Goal: Check status: Check status

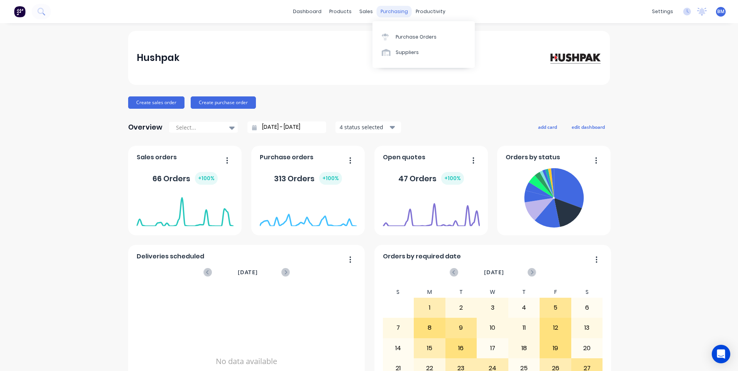
click at [386, 14] on div "purchasing" at bounding box center [394, 12] width 35 height 12
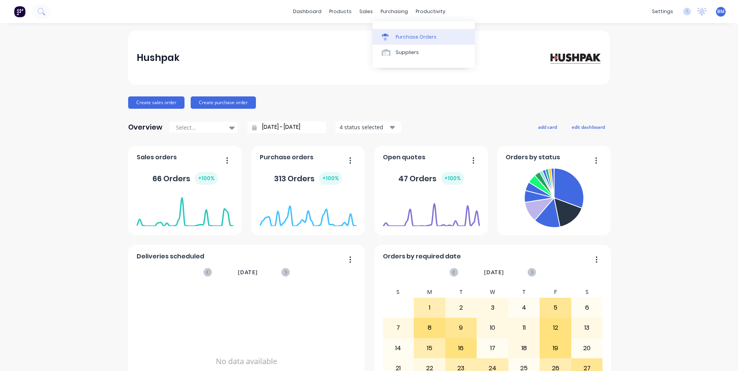
click at [390, 39] on div at bounding box center [388, 37] width 12 height 7
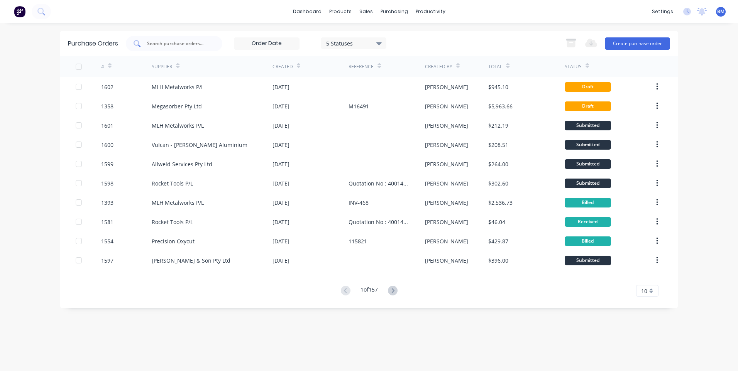
click at [199, 45] on input "text" at bounding box center [178, 44] width 64 height 8
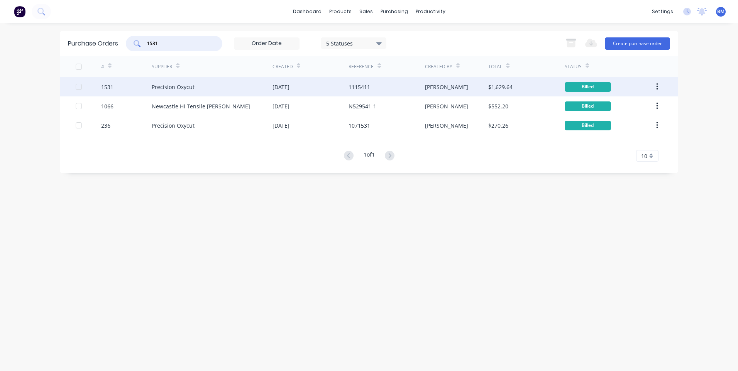
type input "1531"
click at [181, 86] on div "Precision Oxycut" at bounding box center [173, 87] width 43 height 8
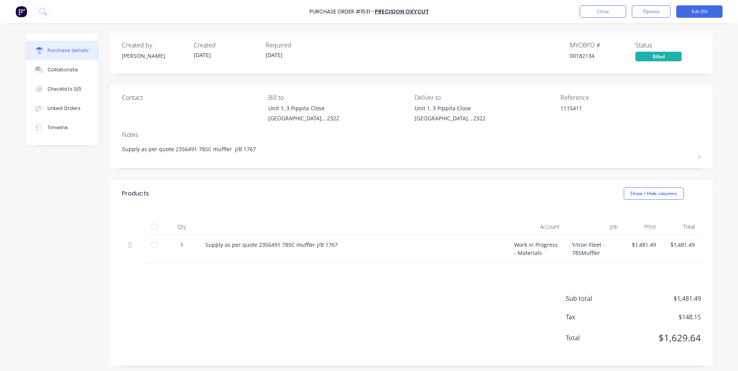
type textarea "x"
click at [617, 9] on button "Close" at bounding box center [603, 11] width 46 height 12
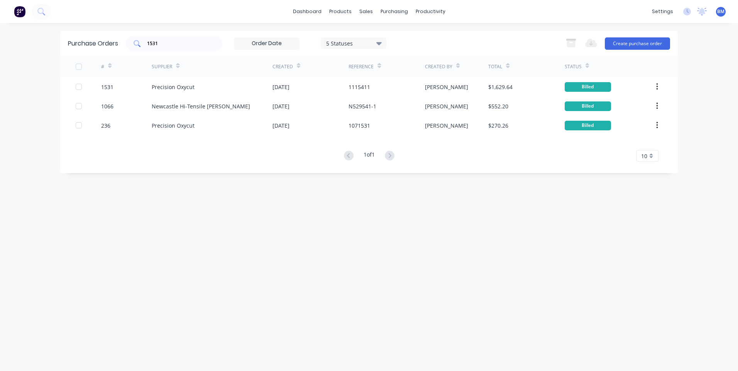
click at [179, 50] on div "1531" at bounding box center [174, 43] width 96 height 15
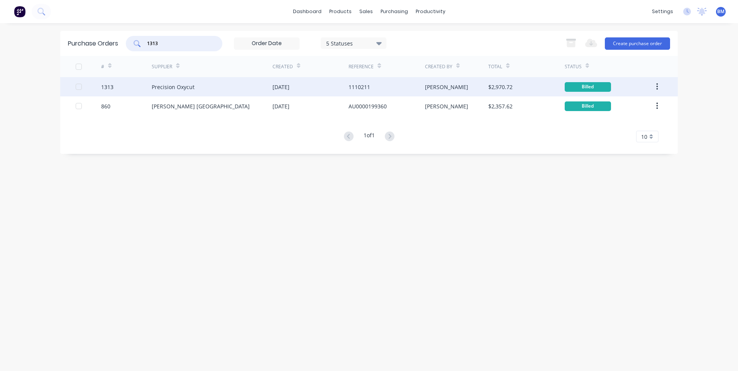
type input "1313"
click at [109, 86] on div "1313" at bounding box center [107, 87] width 12 height 8
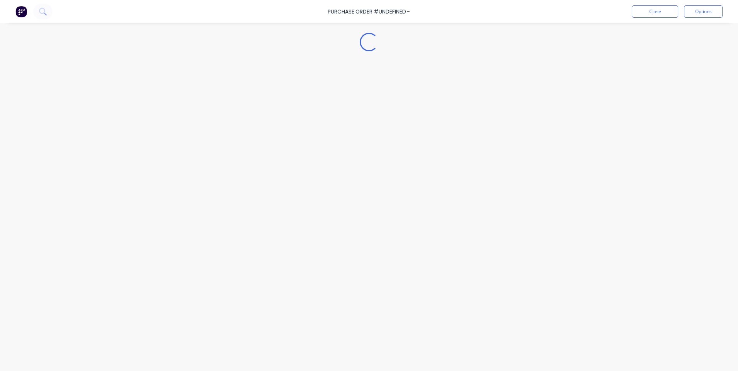
type textarea "x"
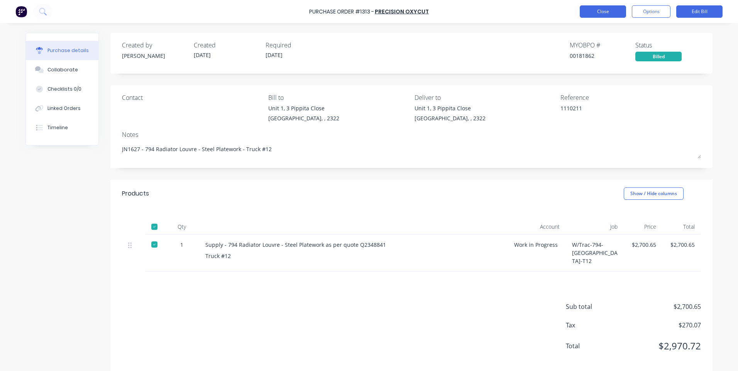
click at [590, 12] on button "Close" at bounding box center [603, 11] width 46 height 12
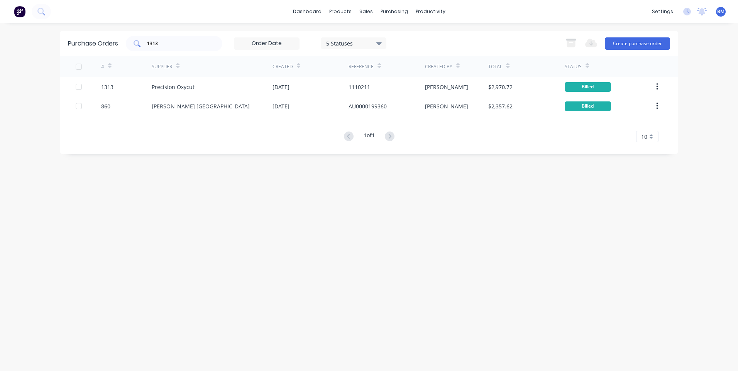
click at [198, 49] on div "1313" at bounding box center [174, 43] width 96 height 15
drag, startPoint x: 208, startPoint y: 47, endPoint x: 93, endPoint y: 50, distance: 114.7
click at [93, 50] on div "Purchase Orders 1313 5 Statuses 5 Statuses Export to Excel (XLSX) Create purcha…" at bounding box center [369, 43] width 618 height 25
click at [175, 49] on div "1313" at bounding box center [174, 43] width 96 height 15
drag, startPoint x: 174, startPoint y: 46, endPoint x: 142, endPoint y: 47, distance: 32.4
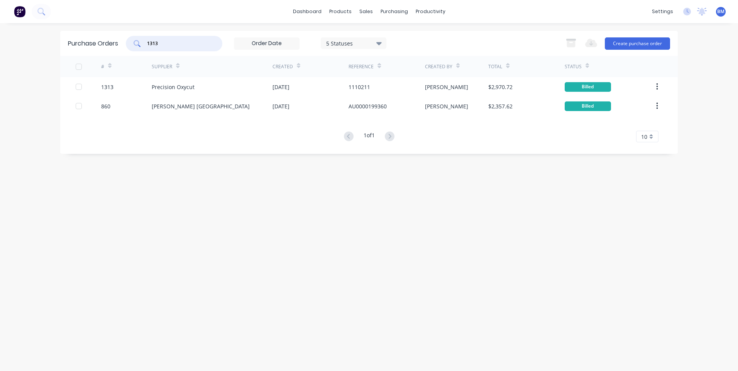
click at [142, 47] on div "1313" at bounding box center [174, 43] width 96 height 15
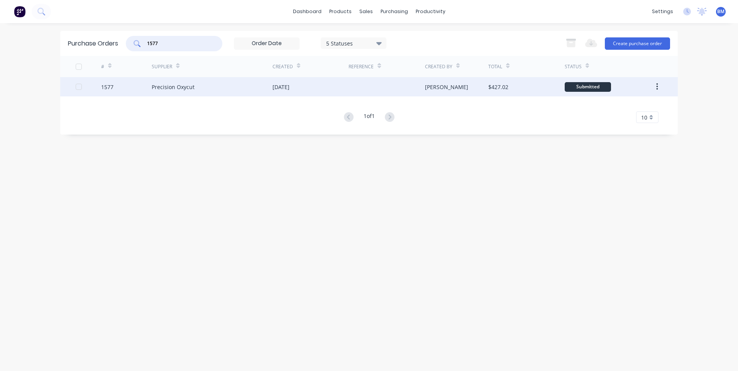
type input "1577"
click at [112, 87] on div "1577" at bounding box center [107, 87] width 12 height 8
type textarea "x"
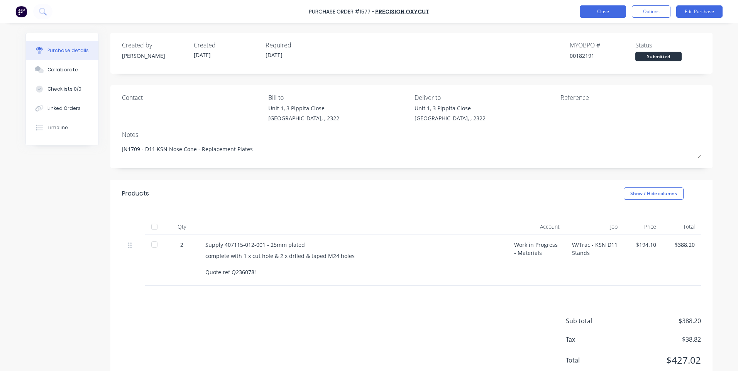
click at [601, 15] on button "Close" at bounding box center [603, 11] width 46 height 12
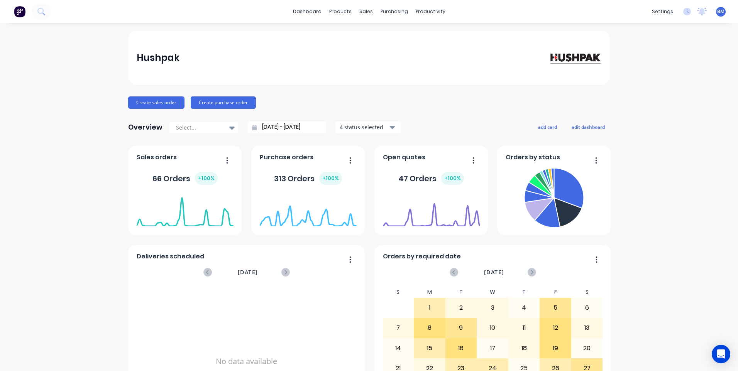
click at [469, 14] on div "dashboard products sales purchasing productivity dashboard products Product Cat…" at bounding box center [369, 11] width 738 height 23
click at [396, 36] on div "Purchase Orders" at bounding box center [416, 37] width 41 height 7
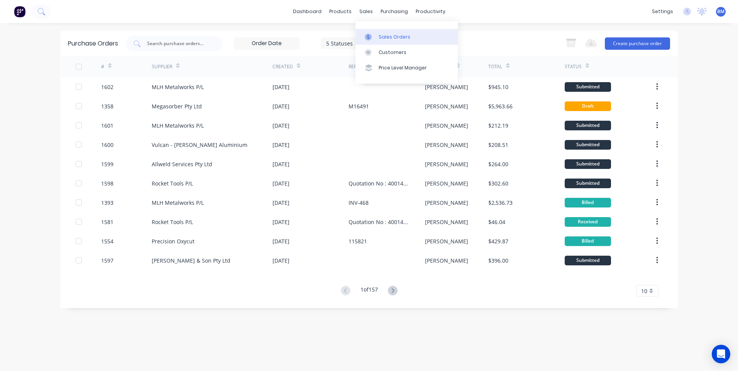
click at [365, 32] on link "Sales Orders" at bounding box center [406, 36] width 102 height 15
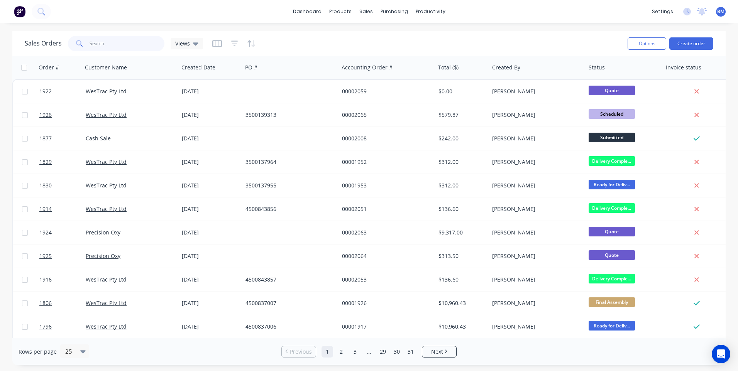
click at [125, 45] on input "text" at bounding box center [127, 43] width 75 height 15
paste input "4500837283"
click at [130, 44] on input "4500837283" at bounding box center [127, 43] width 75 height 15
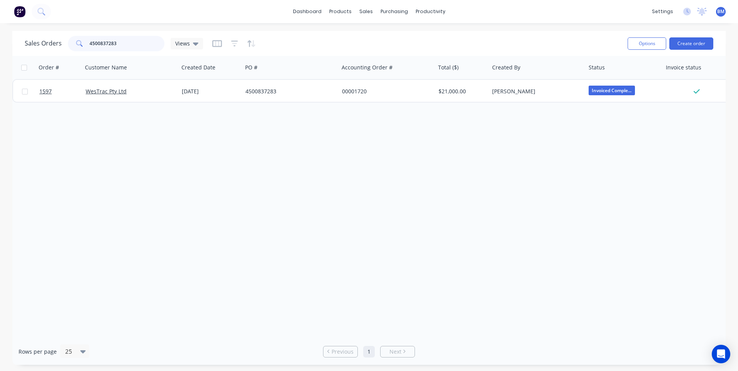
drag, startPoint x: 89, startPoint y: 41, endPoint x: 61, endPoint y: 46, distance: 28.2
click at [61, 46] on div "Sales Orders 4500837283 Views" at bounding box center [114, 43] width 178 height 15
click at [113, 44] on input "4500837283" at bounding box center [127, 43] width 75 height 15
drag, startPoint x: 117, startPoint y: 44, endPoint x: 83, endPoint y: 45, distance: 34.0
click at [83, 45] on div "4500837283" at bounding box center [116, 43] width 96 height 15
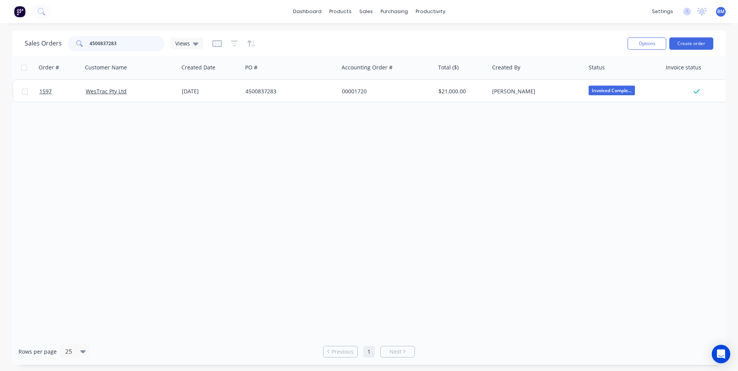
click at [91, 43] on input "4500837283" at bounding box center [127, 43] width 75 height 15
drag, startPoint x: 92, startPoint y: 44, endPoint x: 127, endPoint y: 46, distance: 34.8
click at [126, 46] on input "4500837283" at bounding box center [127, 43] width 75 height 15
type input "4"
paste input "4500837283"
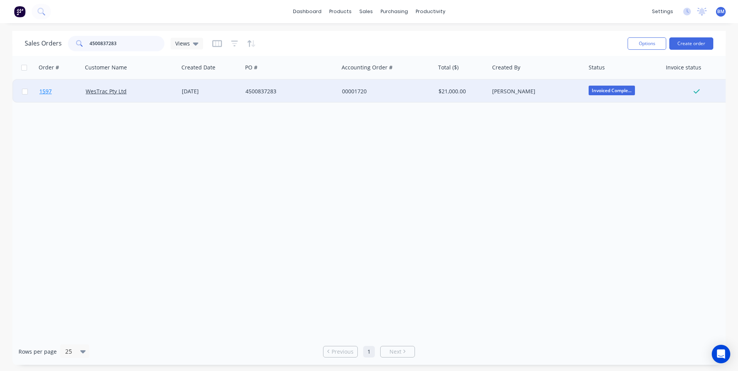
type input "4500837283"
click at [47, 91] on span "1597" at bounding box center [45, 92] width 12 height 8
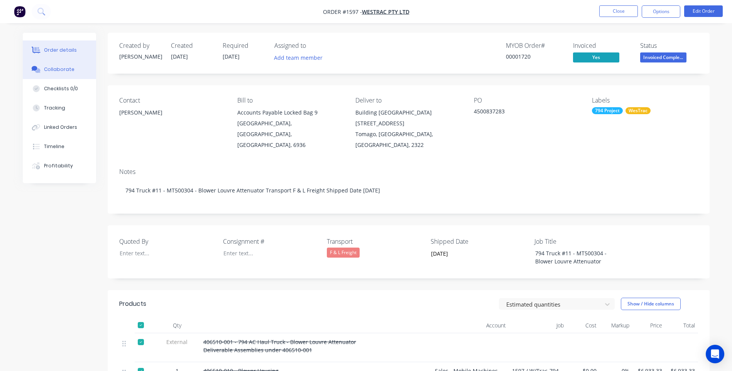
click at [61, 74] on button "Collaborate" at bounding box center [59, 69] width 73 height 19
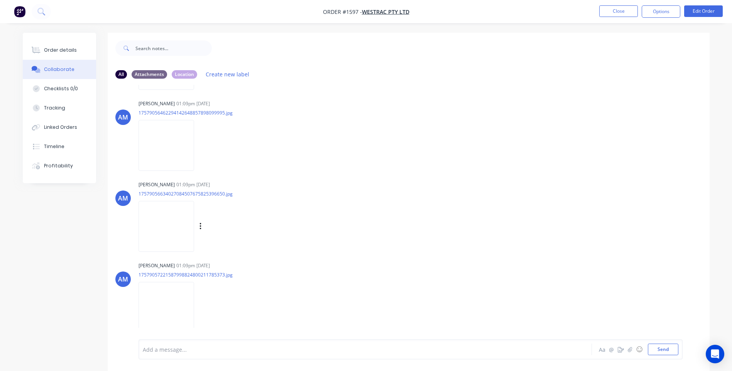
scroll to position [65, 0]
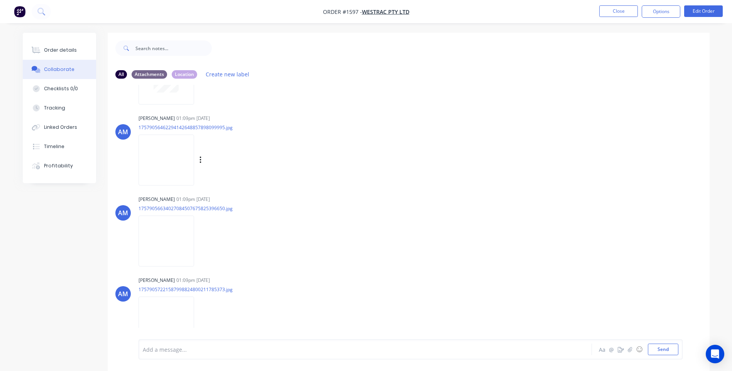
click at [163, 170] on img at bounding box center [167, 160] width 56 height 51
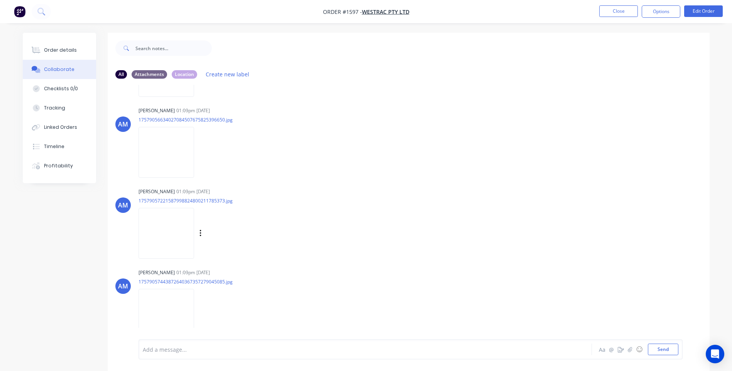
scroll to position [154, 0]
click at [182, 227] on img at bounding box center [167, 232] width 56 height 51
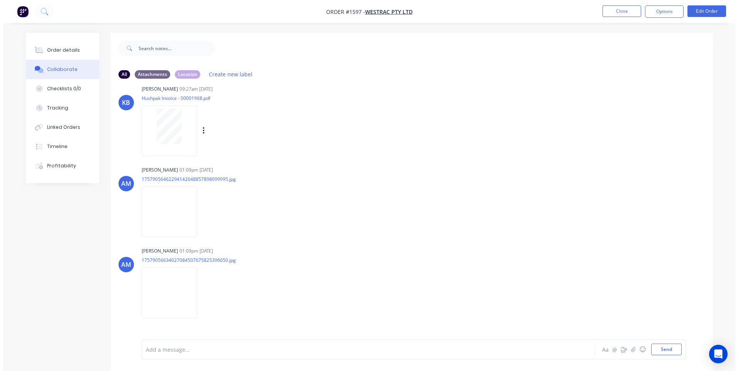
scroll to position [0, 0]
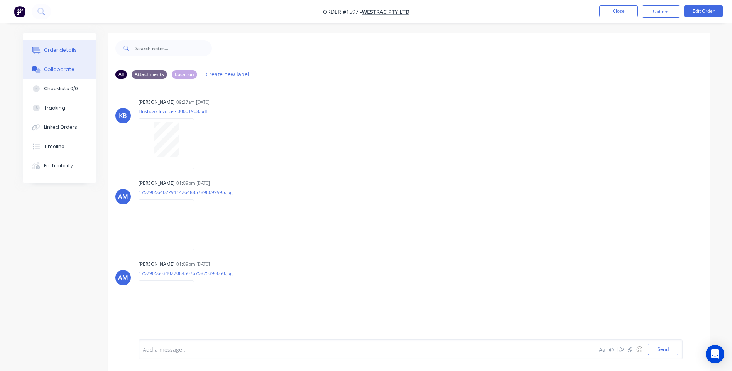
click at [61, 49] on div "Order details" at bounding box center [60, 50] width 33 height 7
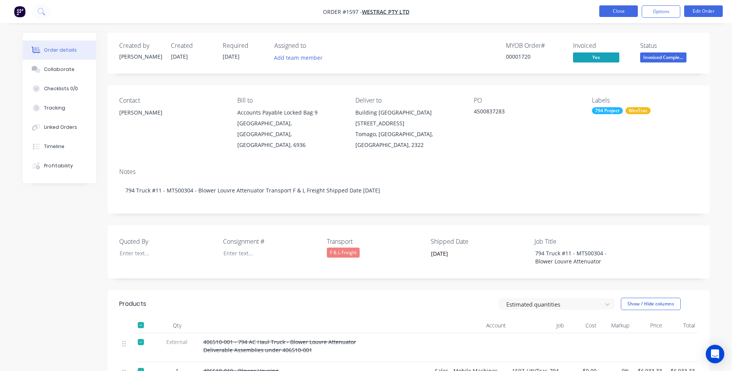
click at [609, 7] on button "Close" at bounding box center [618, 11] width 39 height 12
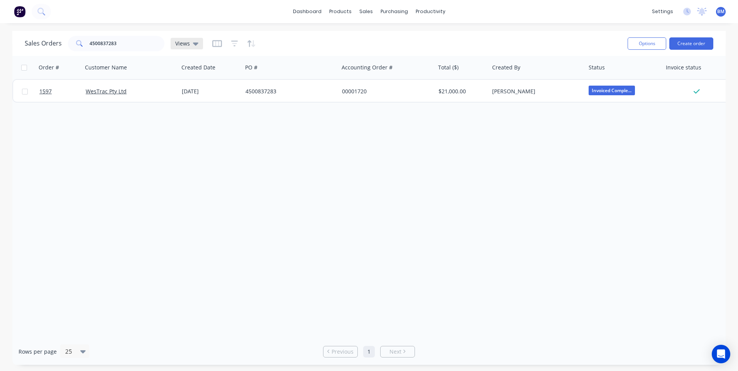
click at [193, 44] on icon at bounding box center [195, 43] width 5 height 8
click at [197, 139] on button "Truck #12" at bounding box center [217, 140] width 88 height 9
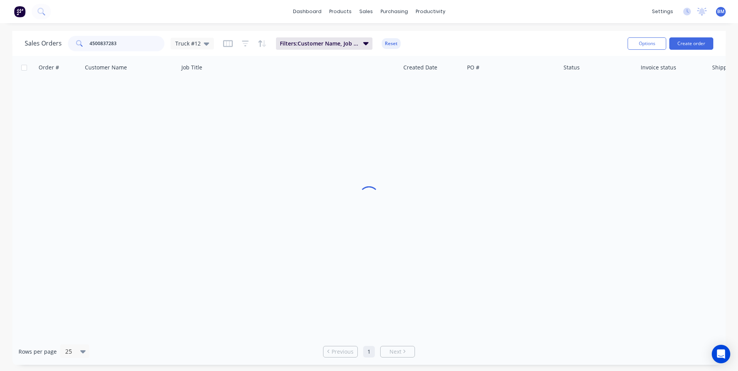
drag, startPoint x: 118, startPoint y: 45, endPoint x: 63, endPoint y: 38, distance: 55.6
click at [65, 39] on div "Sales Orders 4500837283 Truck #12" at bounding box center [119, 43] width 189 height 15
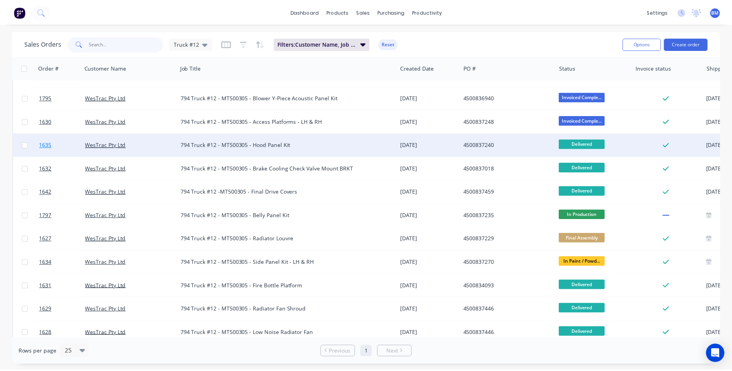
scroll to position [154, 0]
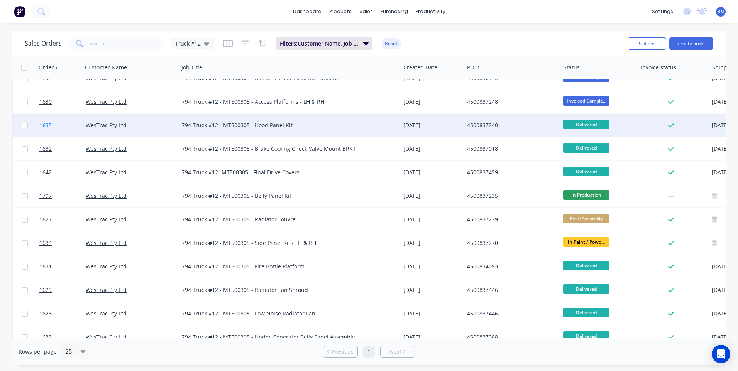
click at [46, 127] on span "1635" at bounding box center [45, 126] width 12 height 8
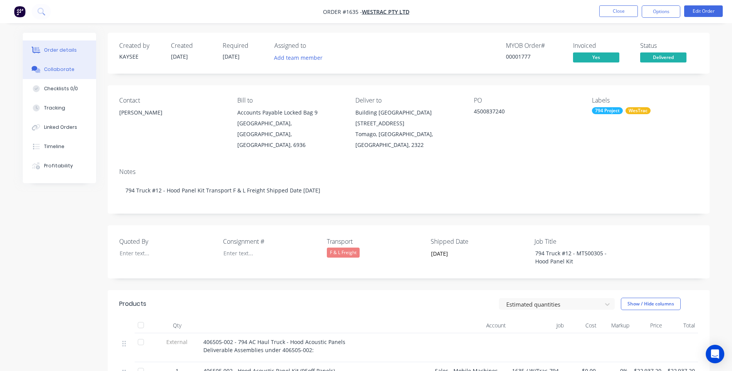
click at [64, 70] on div "Collaborate" at bounding box center [59, 69] width 30 height 7
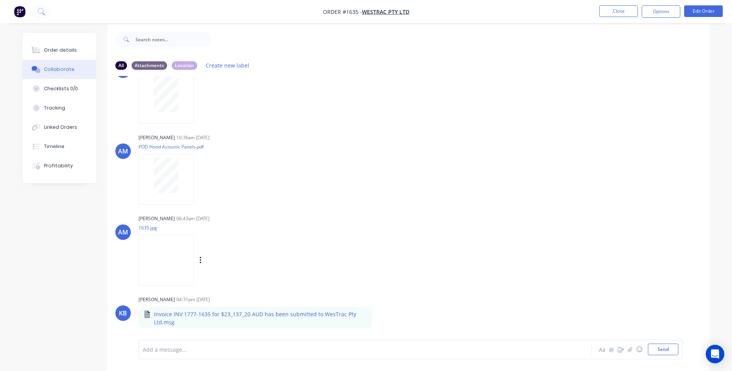
scroll to position [12, 0]
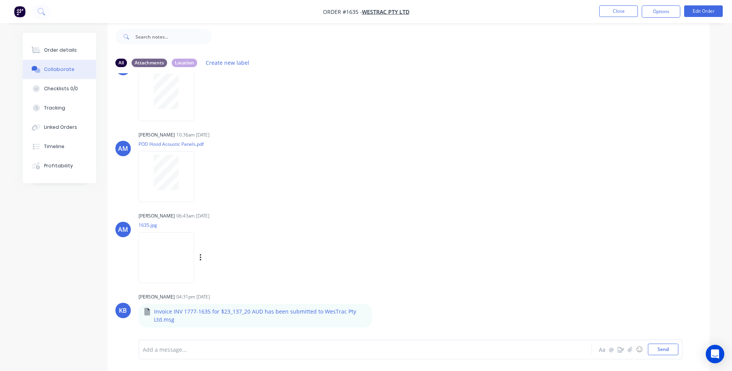
click at [167, 246] on img at bounding box center [167, 257] width 56 height 51
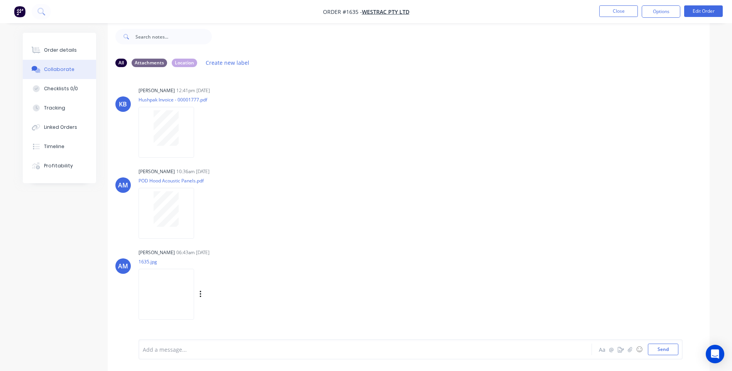
scroll to position [37, 0]
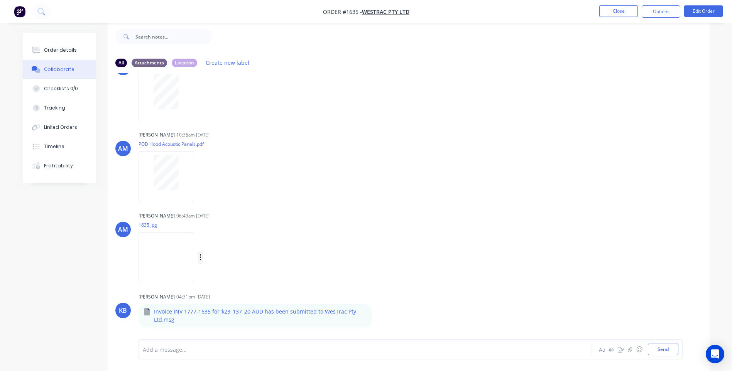
click at [200, 258] on icon "button" at bounding box center [201, 257] width 2 height 7
click at [230, 274] on button "Download" at bounding box center [251, 278] width 87 height 17
drag, startPoint x: 504, startPoint y: 118, endPoint x: 519, endPoint y: 112, distance: 16.4
click at [504, 118] on div "KB KAYSEE BROWNE 12:41pm 02/09/25 Hushpak Invoice - 00001777.pdf Labels Downloa…" at bounding box center [409, 200] width 602 height 255
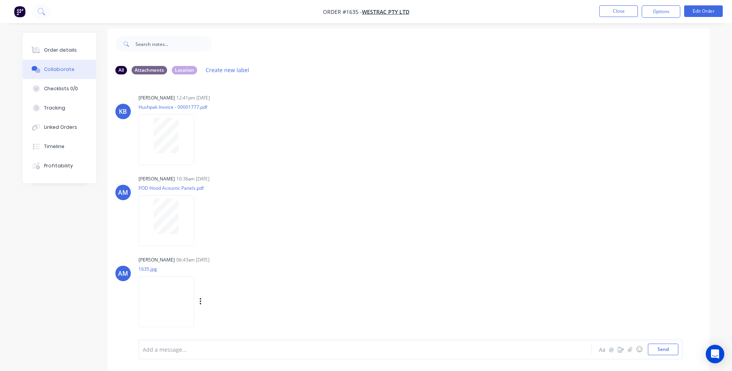
scroll to position [0, 0]
